Goal: Information Seeking & Learning: Learn about a topic

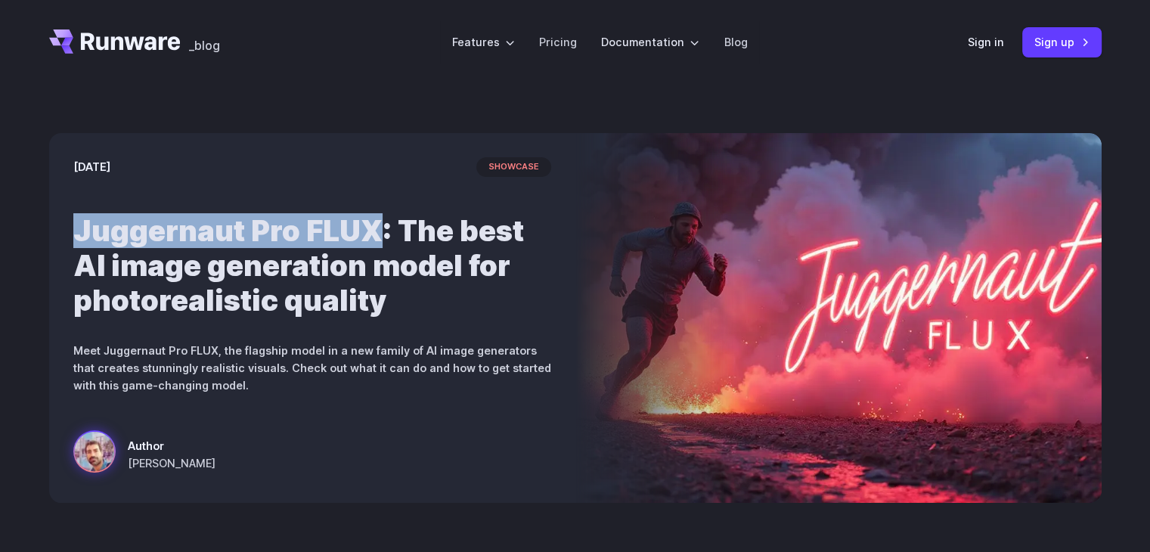
drag, startPoint x: 73, startPoint y: 223, endPoint x: 381, endPoint y: 210, distance: 307.9
click at [381, 210] on div "[DATE] showcase Juggernaut Pro FLUX: The best AI image generation model for pho…" at bounding box center [312, 318] width 526 height 370
copy h1 "Juggernaut Pro FLUX"
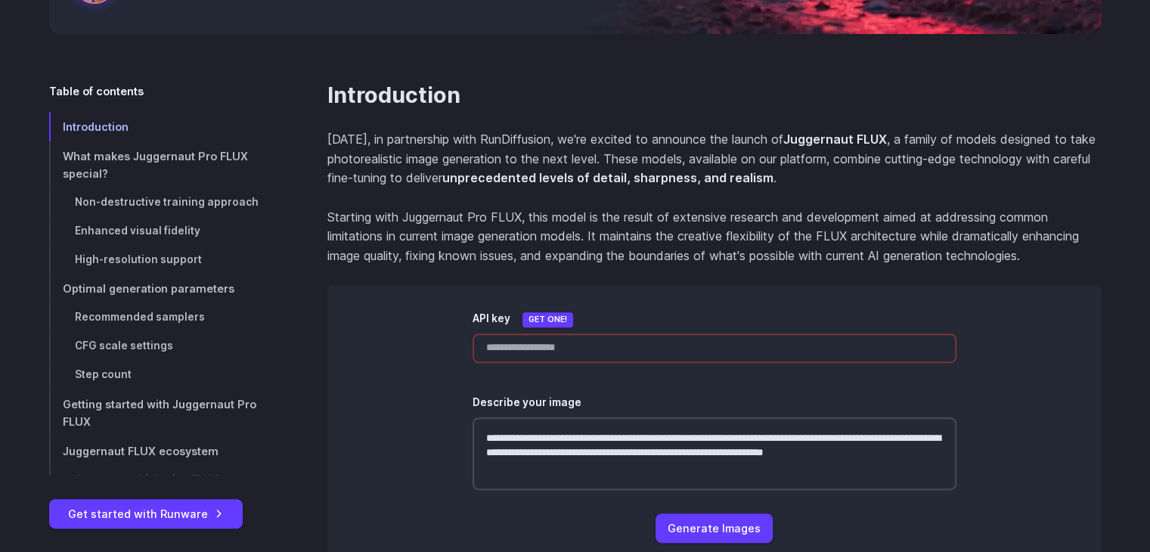
scroll to position [472, 0]
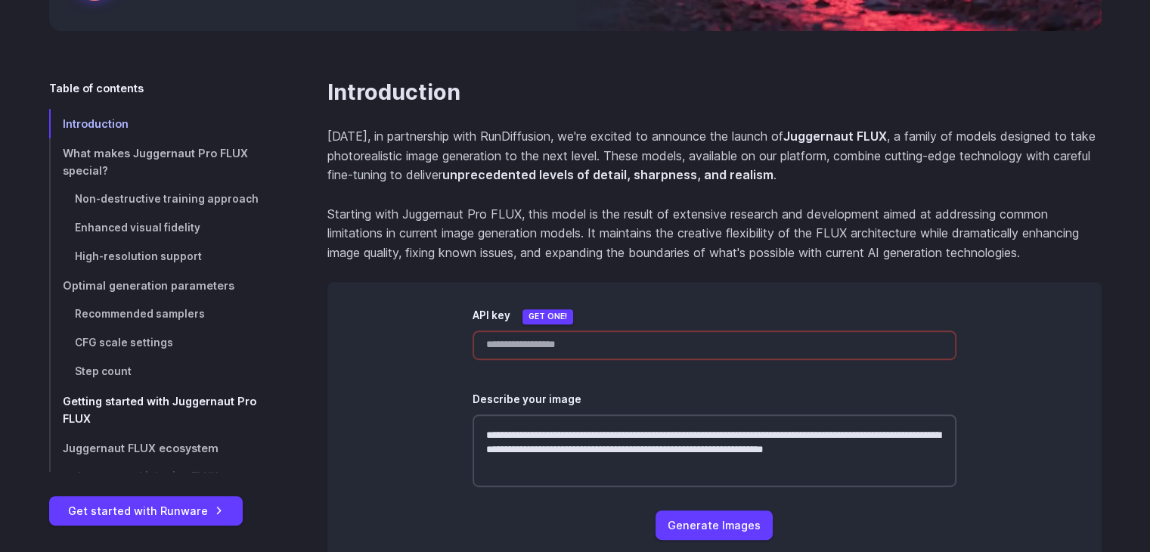
click at [216, 400] on span "Getting started with Juggernaut Pro FLUX" at bounding box center [159, 410] width 193 height 30
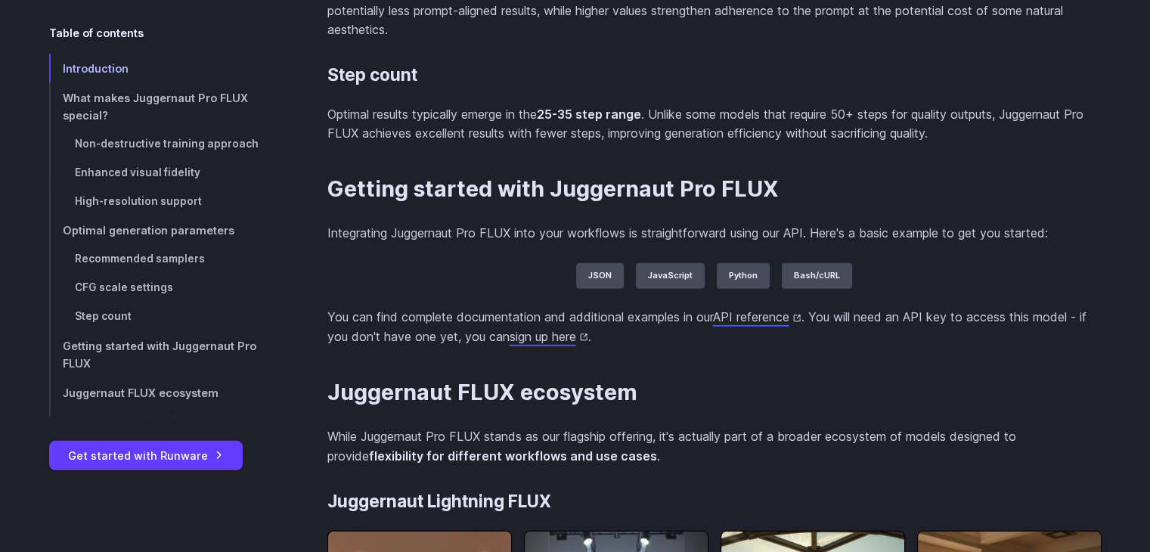
scroll to position [4258, 0]
